Goal: Task Accomplishment & Management: Manage account settings

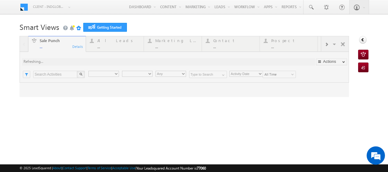
type input "Any Owner"
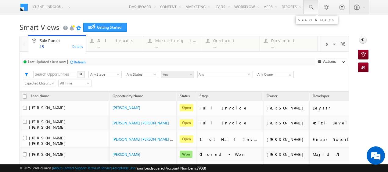
click at [311, 7] on link at bounding box center [310, 7] width 15 height 14
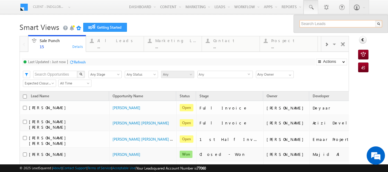
click at [300, 25] on input "text" at bounding box center [340, 23] width 83 height 7
paste input "56 116 9769"
click at [312, 24] on input "56 116 9769" at bounding box center [340, 23] width 83 height 7
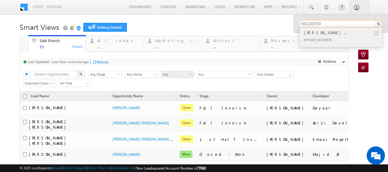
type input "561169769"
click at [321, 33] on div "[PERSON_NAME]..." at bounding box center [343, 32] width 82 height 7
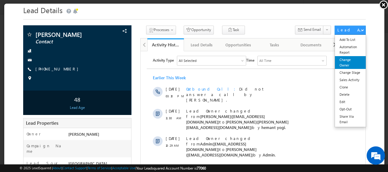
click at [344, 59] on link "Change Owner" at bounding box center [349, 62] width 31 height 13
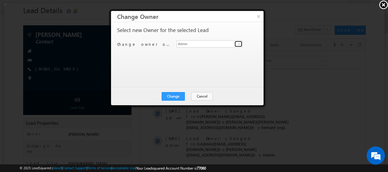
click at [239, 45] on span at bounding box center [238, 43] width 5 height 5
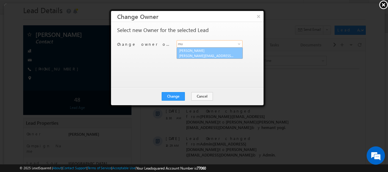
click at [202, 54] on span "[PERSON_NAME][EMAIL_ADDRESS][DOMAIN_NAME]" at bounding box center [205, 55] width 55 height 5
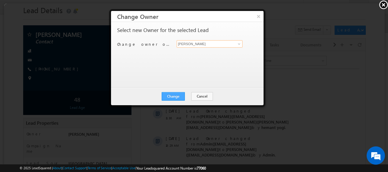
type input "[PERSON_NAME]"
click at [175, 94] on button "Change" at bounding box center [172, 96] width 23 height 9
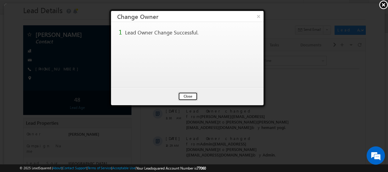
click at [194, 95] on button "Close" at bounding box center [187, 96] width 20 height 9
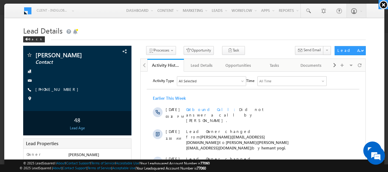
click at [382, 4] on link at bounding box center [382, 4] width 9 height 9
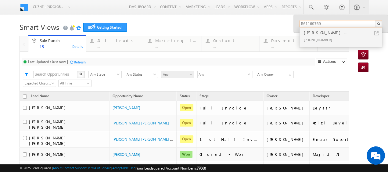
click at [319, 22] on input "561169769" at bounding box center [340, 23] width 83 height 7
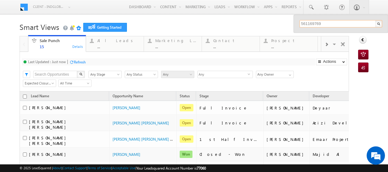
paste input "501488880"
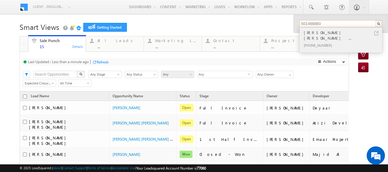
type input "501488880"
click at [317, 33] on div "[PERSON_NAME] [PERSON_NAME] ..." at bounding box center [343, 35] width 82 height 12
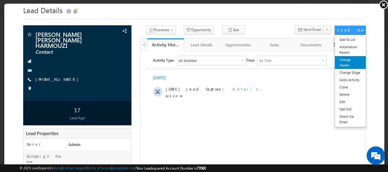
click at [342, 65] on link "Change Owner" at bounding box center [349, 62] width 31 height 13
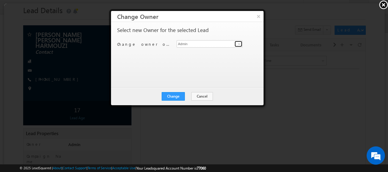
click at [238, 44] on span at bounding box center [238, 43] width 5 height 5
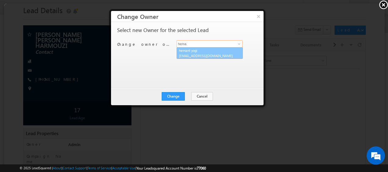
click at [210, 53] on span "[EMAIL_ADDRESS][DOMAIN_NAME]" at bounding box center [205, 55] width 55 height 5
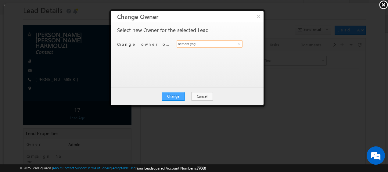
type input "hemant yogi"
click at [177, 95] on button "Change" at bounding box center [172, 96] width 23 height 9
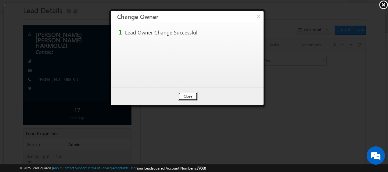
click at [192, 96] on button "Close" at bounding box center [187, 96] width 20 height 9
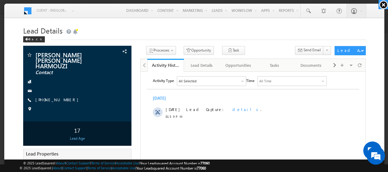
click at [381, 5] on link at bounding box center [382, 4] width 9 height 9
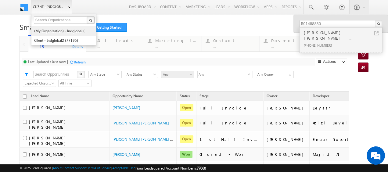
click at [54, 30] on link "(My Organization) - indglobal (48060)" at bounding box center [62, 30] width 56 height 9
